Goal: Task Accomplishment & Management: Use online tool/utility

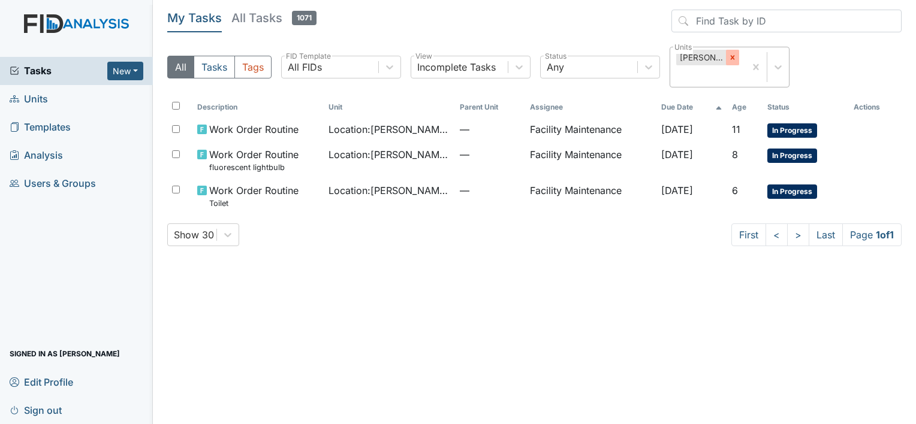
click at [736, 60] on icon at bounding box center [732, 57] width 8 height 8
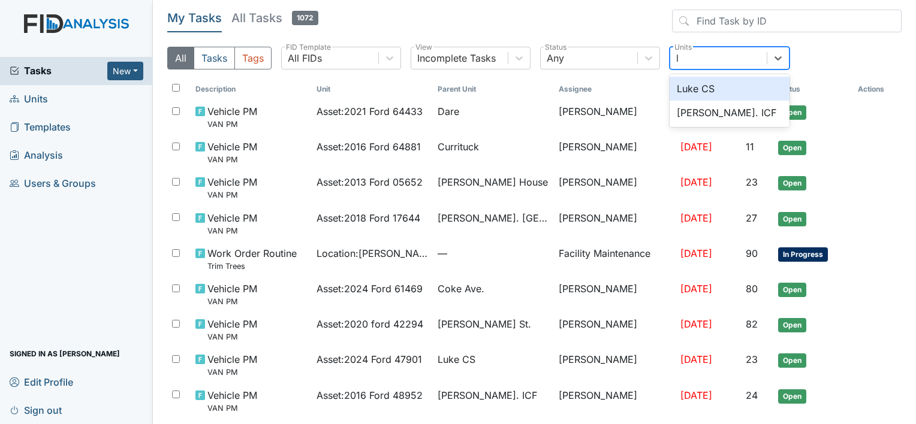
type input "lu"
click at [687, 87] on div "Luke CS" at bounding box center [730, 89] width 120 height 24
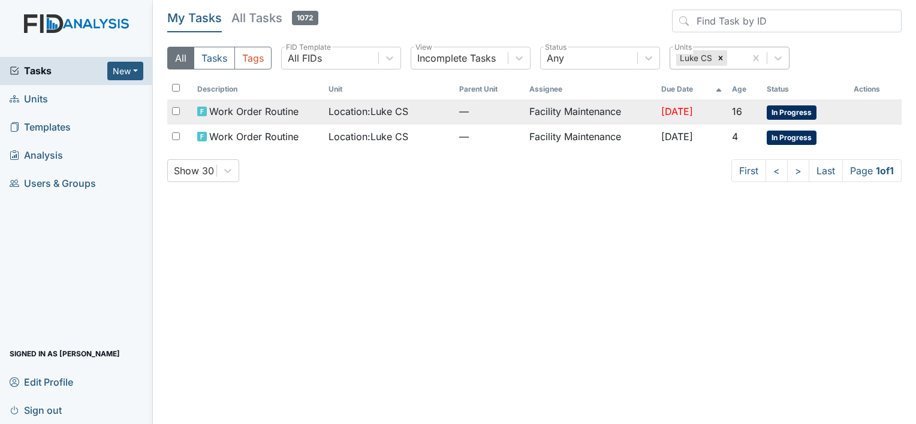
click at [574, 104] on td "Facility Maintenance" at bounding box center [590, 112] width 131 height 25
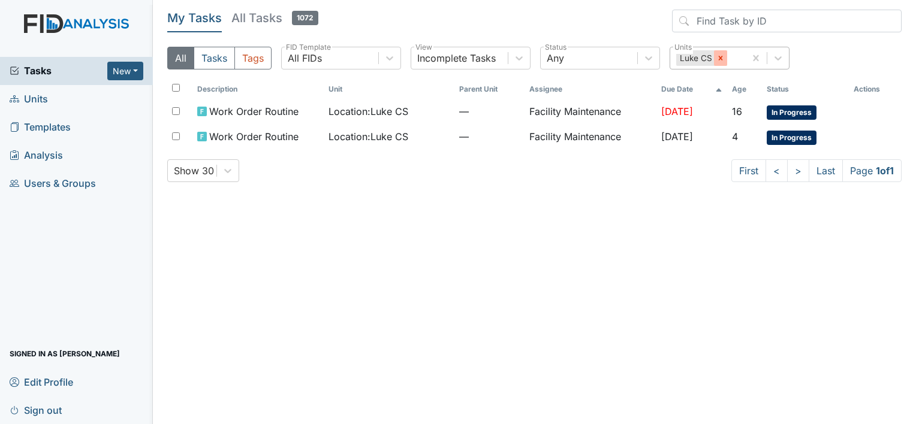
click at [720, 61] on icon at bounding box center [720, 58] width 8 height 8
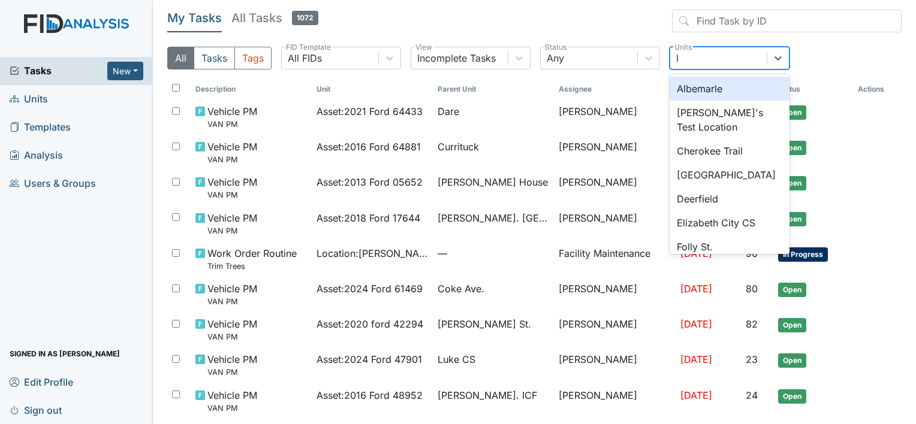
type input "lu"
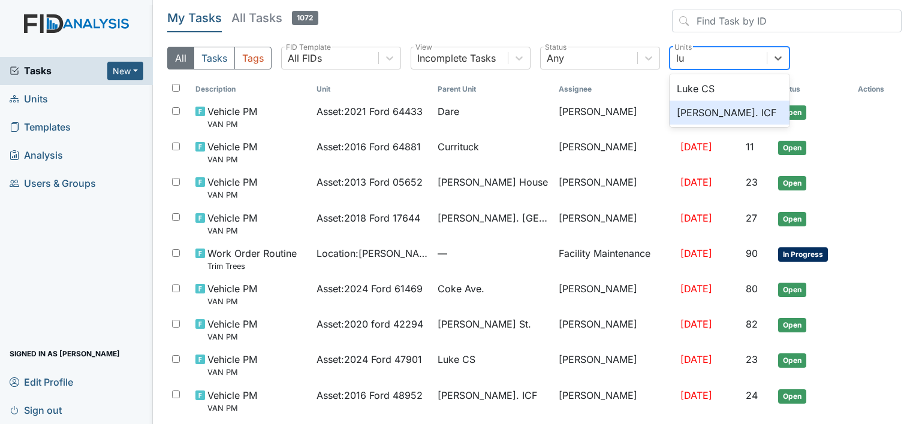
click at [703, 113] on div "[PERSON_NAME]. ICF" at bounding box center [730, 113] width 120 height 24
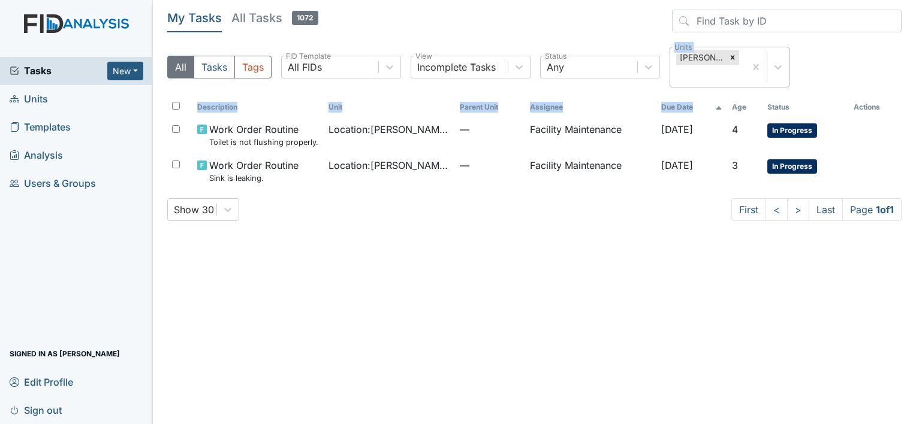
drag, startPoint x: 703, startPoint y: 113, endPoint x: 731, endPoint y: 72, distance: 50.0
click at [731, 72] on div "My Tasks All Tasks 1072 All Tasks Tags All FIDs FID Template Incomplete Tasks V…" at bounding box center [534, 120] width 734 height 221
copy div "Units Description Unit Parent Unit Assignee Due Date"
click at [715, 96] on div "All Tasks Tags All FIDs FID Template Incomplete Tasks View Any Status Luke St. …" at bounding box center [534, 72] width 734 height 50
click at [734, 59] on icon at bounding box center [732, 58] width 4 height 4
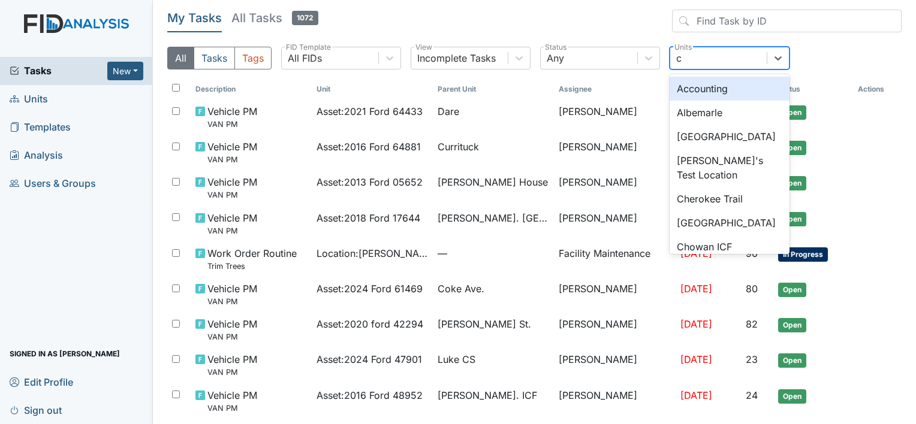
type input "co"
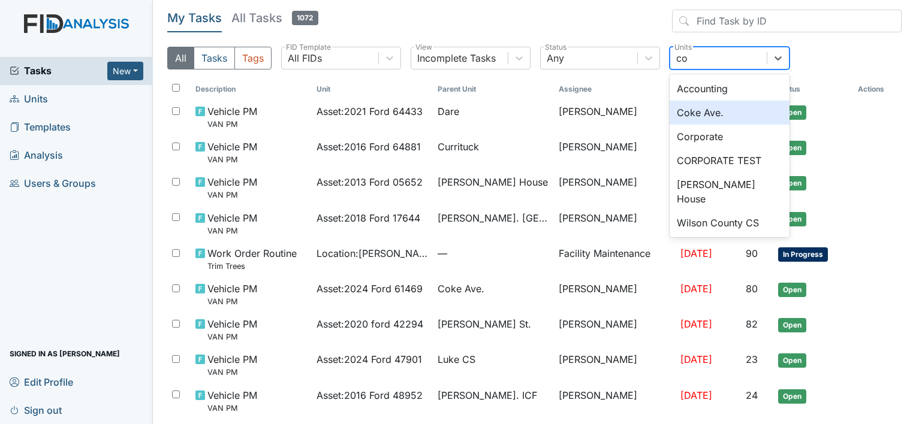
click at [686, 109] on div "Coke Ave." at bounding box center [730, 113] width 120 height 24
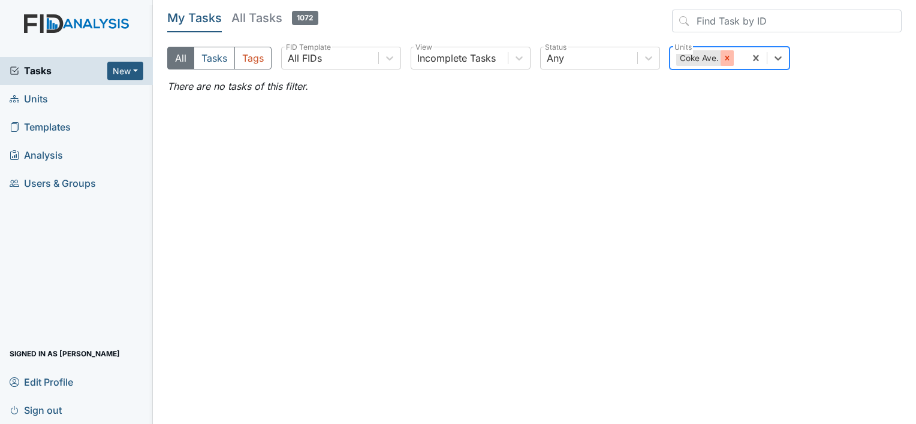
click at [724, 60] on icon at bounding box center [727, 58] width 8 height 8
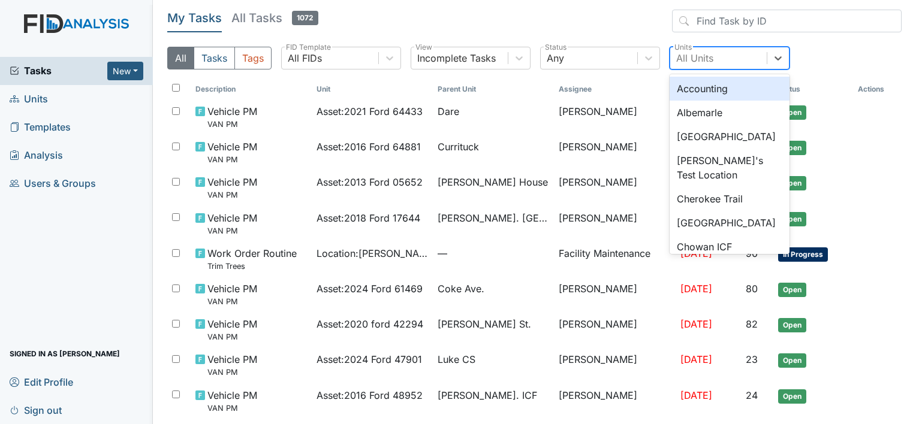
click at [706, 58] on div "All Units" at bounding box center [694, 58] width 37 height 14
type input "ch"
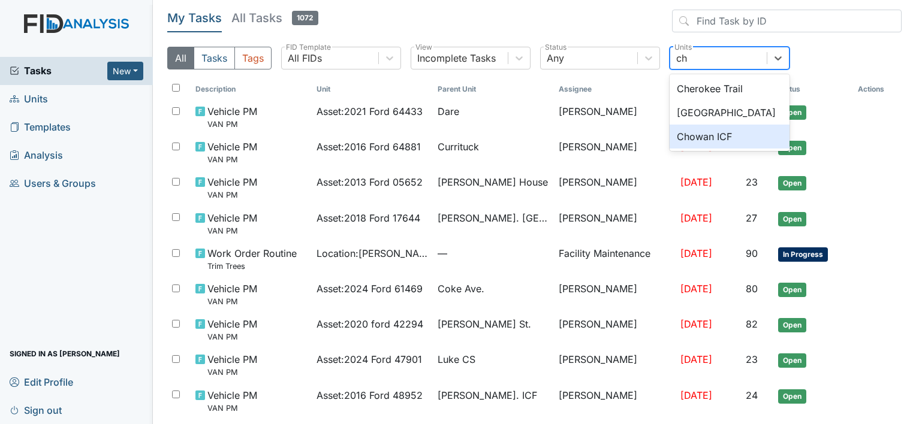
click at [697, 142] on div "Chowan ICF" at bounding box center [730, 137] width 120 height 24
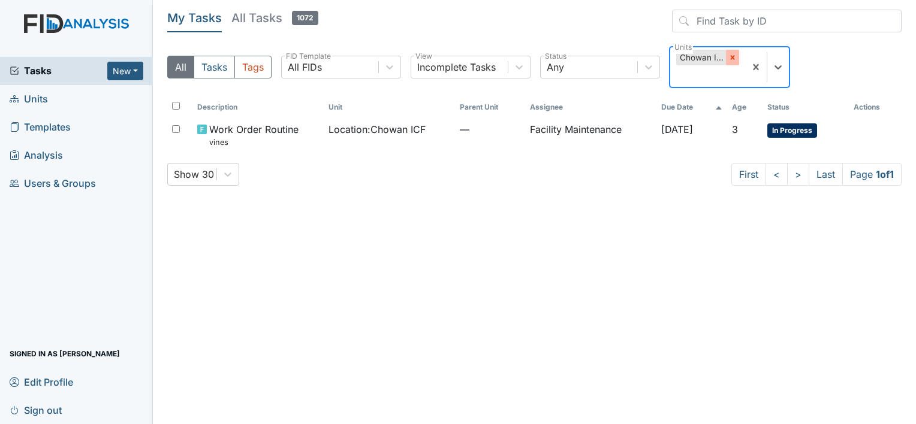
click at [732, 58] on icon at bounding box center [732, 57] width 8 height 8
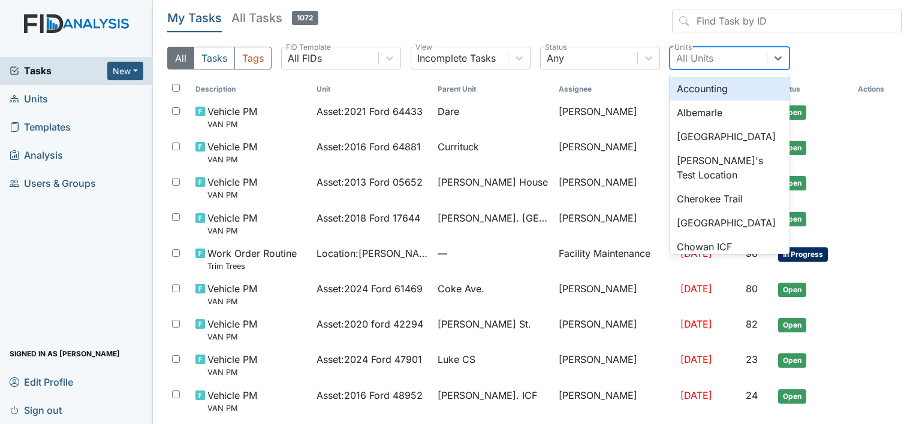
click at [689, 58] on div "All Units" at bounding box center [694, 58] width 37 height 14
click at [689, 110] on div "Albemarle" at bounding box center [730, 113] width 120 height 24
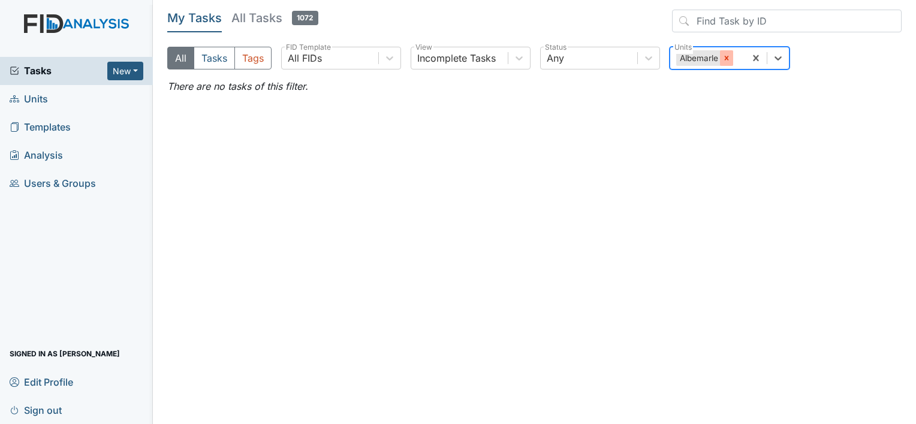
click at [727, 60] on icon at bounding box center [726, 58] width 8 height 8
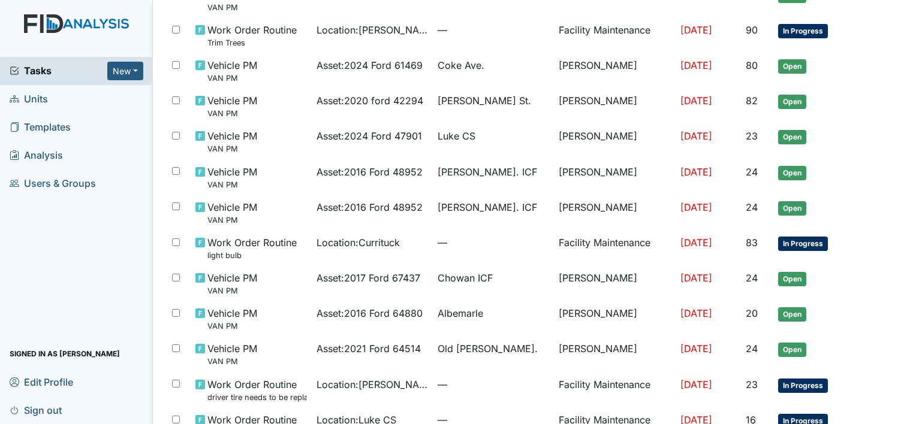
scroll to position [272, 0]
